Goal: Information Seeking & Learning: Find specific fact

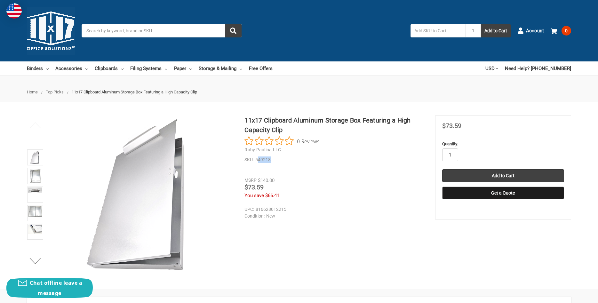
drag, startPoint x: 277, startPoint y: 159, endPoint x: 257, endPoint y: 159, distance: 19.8
click at [257, 159] on dd "549218" at bounding box center [334, 159] width 180 height 7
click at [275, 161] on dd "549218" at bounding box center [334, 159] width 180 height 7
drag, startPoint x: 275, startPoint y: 159, endPoint x: 255, endPoint y: 157, distance: 20.5
click at [255, 157] on dd "549218" at bounding box center [334, 159] width 180 height 7
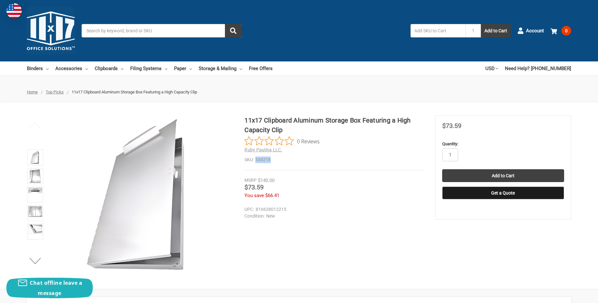
copy dd "549218"
